Goal: Transaction & Acquisition: Purchase product/service

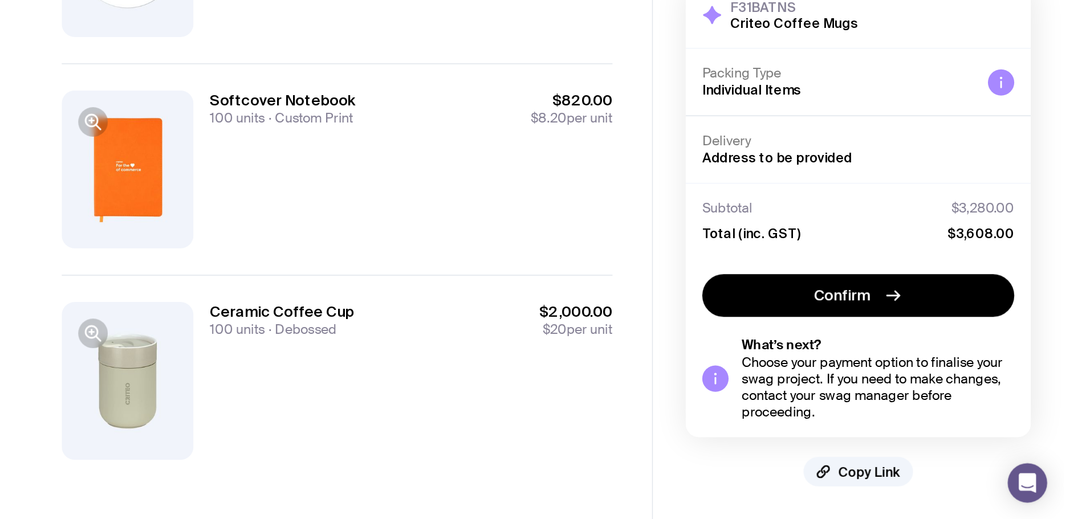
scroll to position [467, 0]
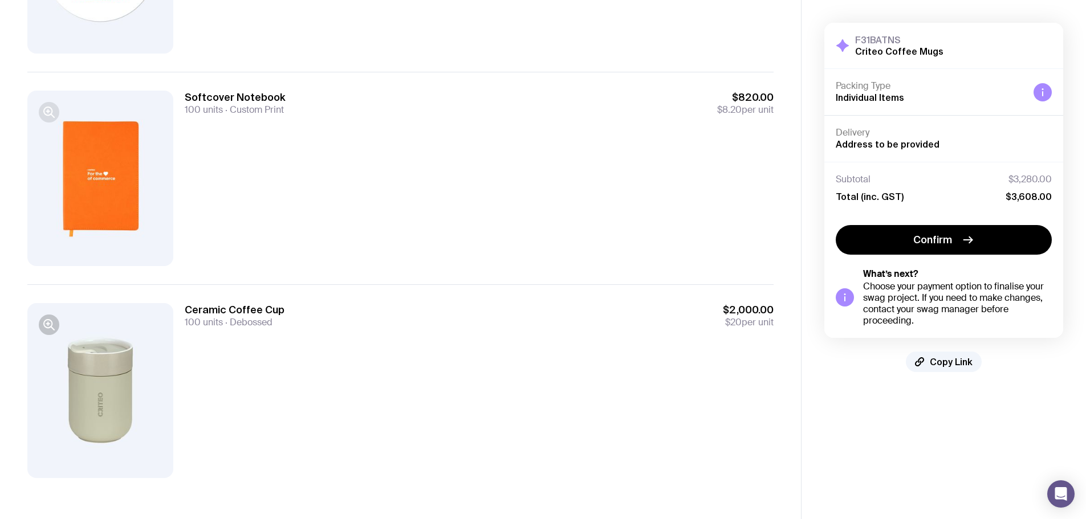
click at [48, 112] on icon "button" at bounding box center [48, 112] width 3 height 0
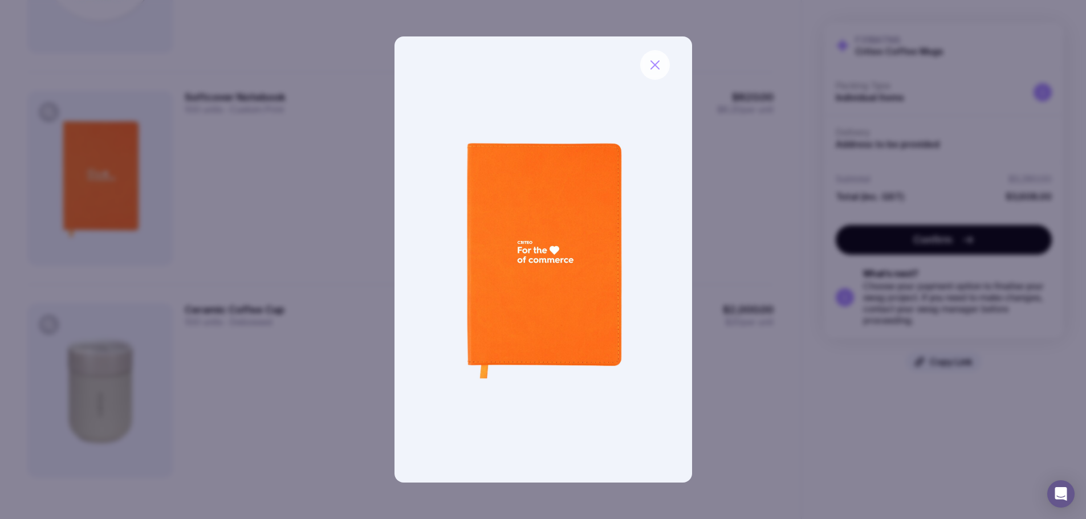
click at [658, 66] on icon "button" at bounding box center [655, 65] width 14 height 14
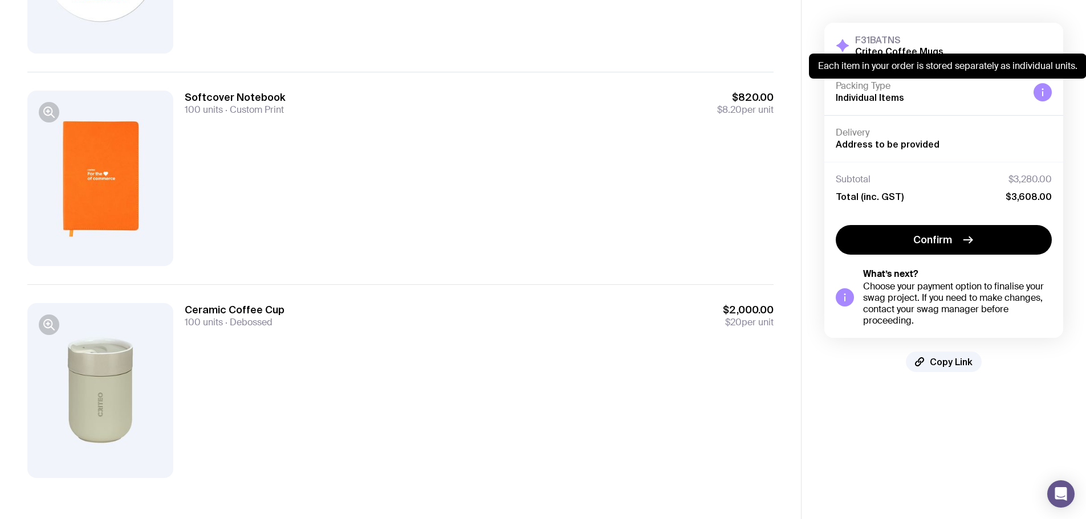
click at [720, 90] on div at bounding box center [1042, 92] width 18 height 18
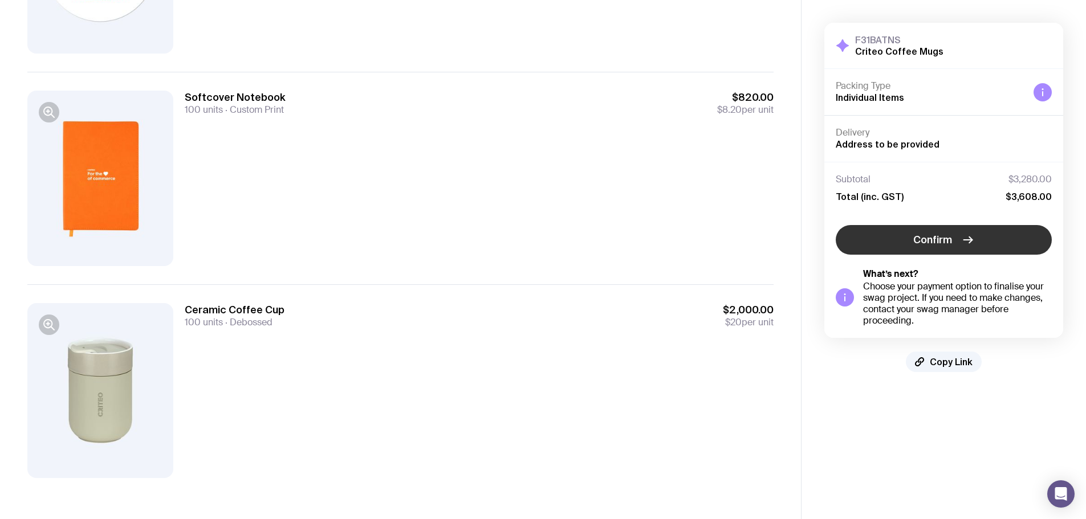
click at [720, 242] on span "Confirm" at bounding box center [932, 240] width 39 height 14
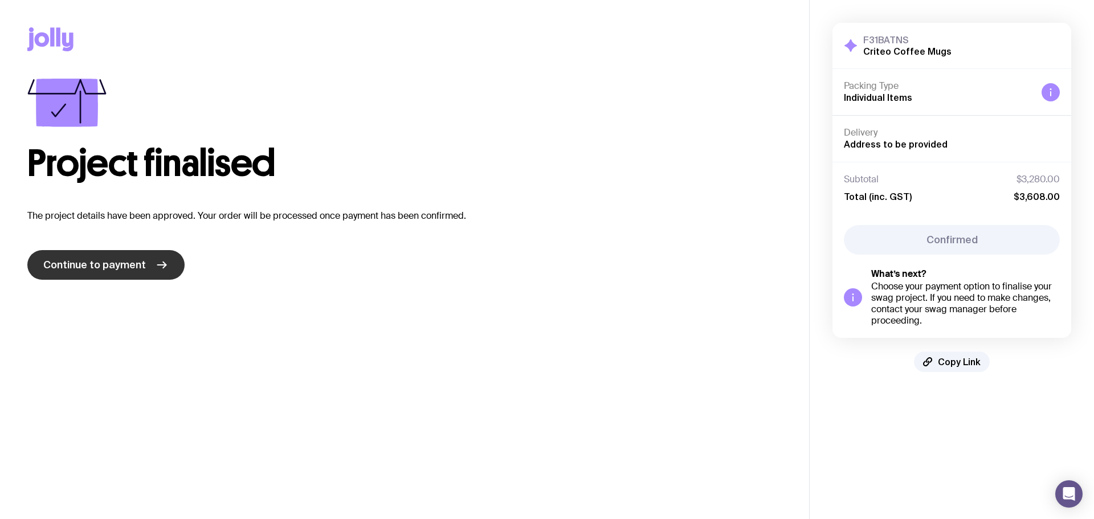
click at [176, 269] on link "Continue to payment" at bounding box center [105, 265] width 157 height 30
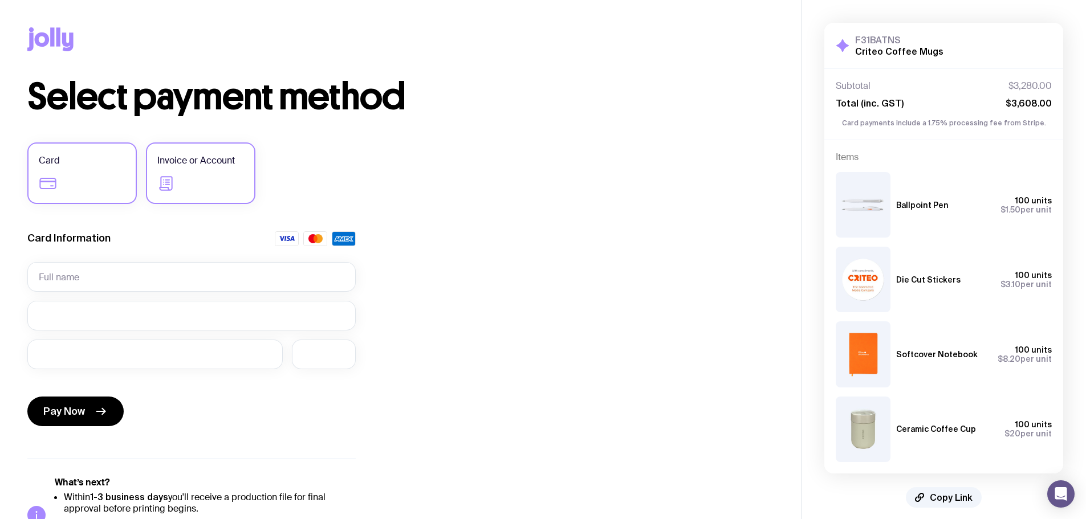
click at [185, 172] on label "Invoice or Account" at bounding box center [200, 173] width 109 height 62
click at [0, 0] on input "Invoice or Account" at bounding box center [0, 0] width 0 height 0
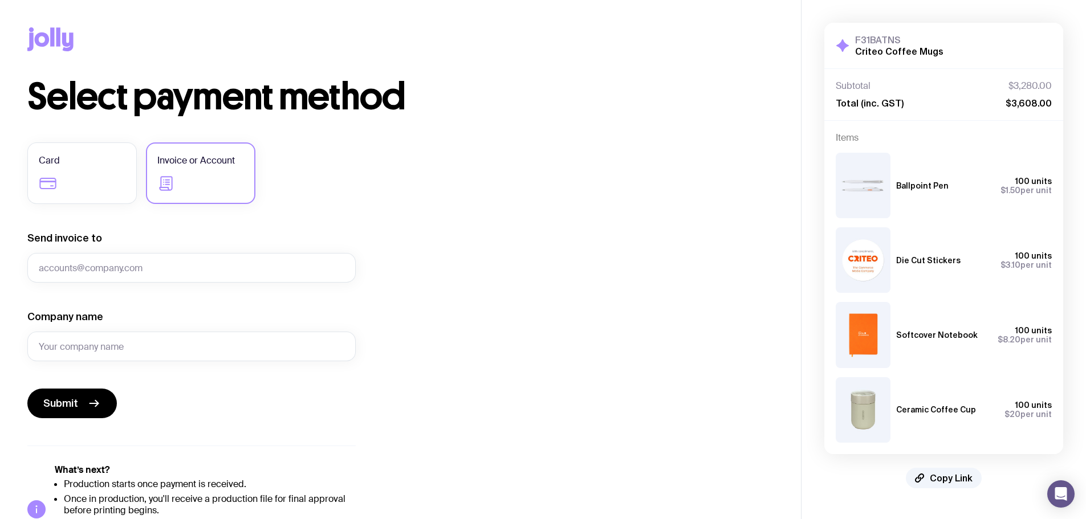
scroll to position [47, 0]
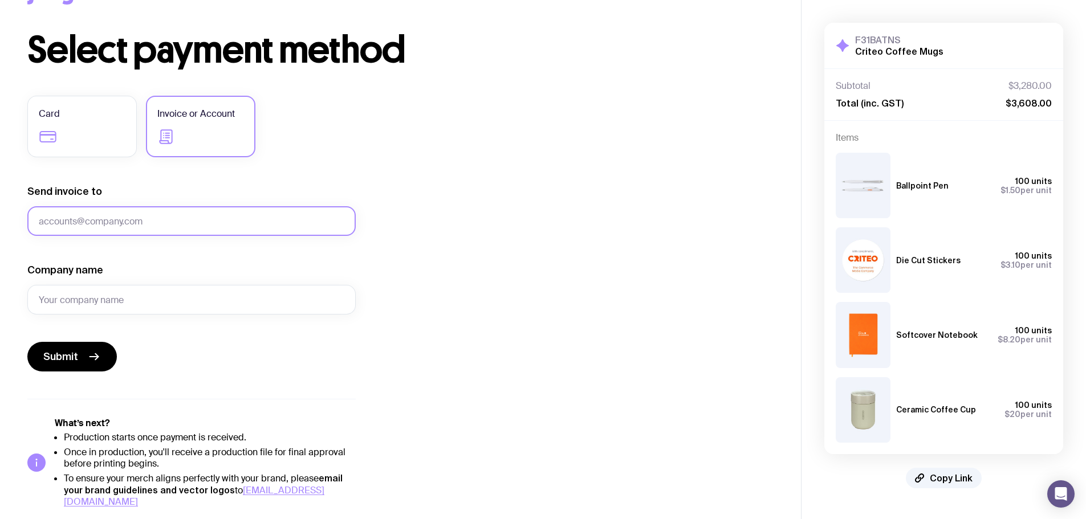
click at [162, 223] on input "Send invoice to" at bounding box center [191, 221] width 328 height 30
click at [91, 222] on input "Send invoice to" at bounding box center [191, 221] width 328 height 30
type input "[PERSON_NAME][EMAIL_ADDRESS][DOMAIN_NAME]"
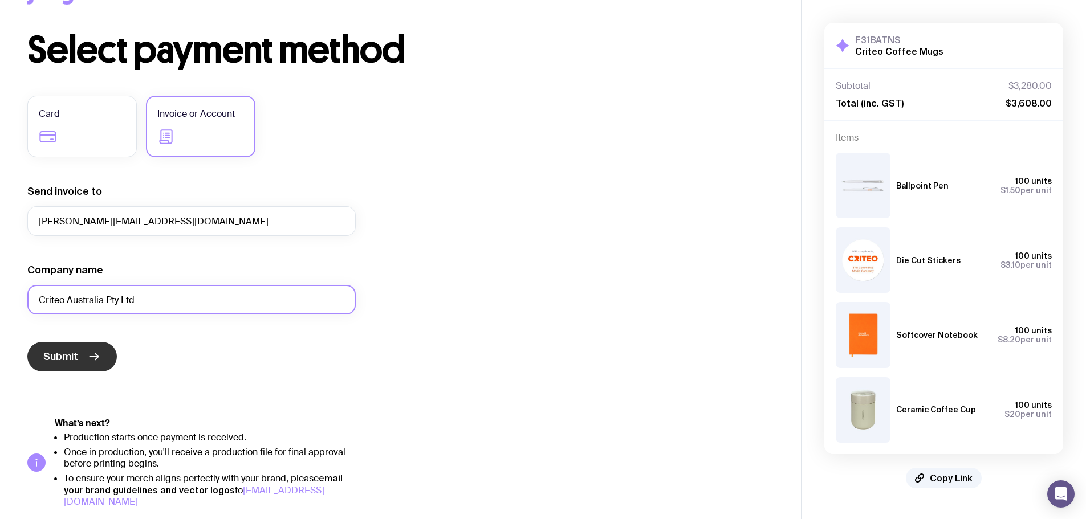
type input "Criteo Australia Pty Ltd"
click at [79, 359] on button "Submit" at bounding box center [71, 357] width 89 height 30
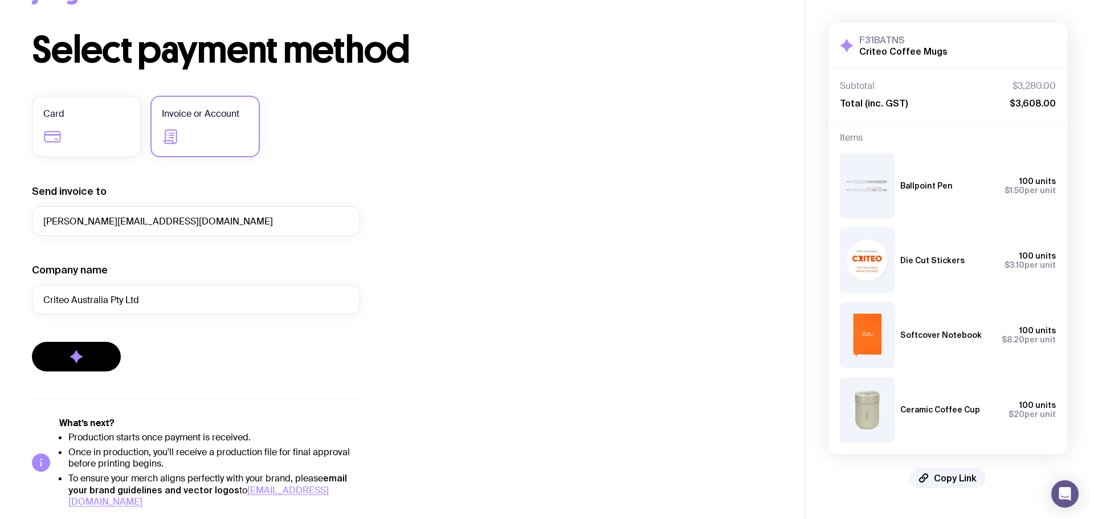
scroll to position [0, 0]
